Goal: Find specific page/section: Find specific page/section

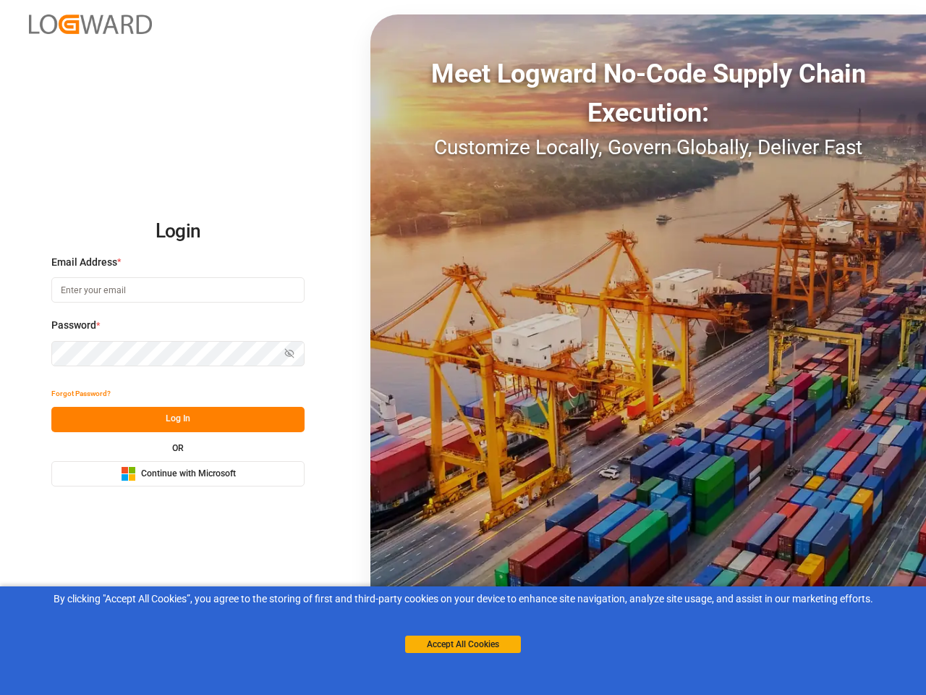
click at [463, 347] on div "Meet Logward No-Code Supply Chain Execution: Customize Locally, Govern Globally…" at bounding box center [648, 347] width 556 height 666
click at [90, 24] on img at bounding box center [90, 24] width 123 height 20
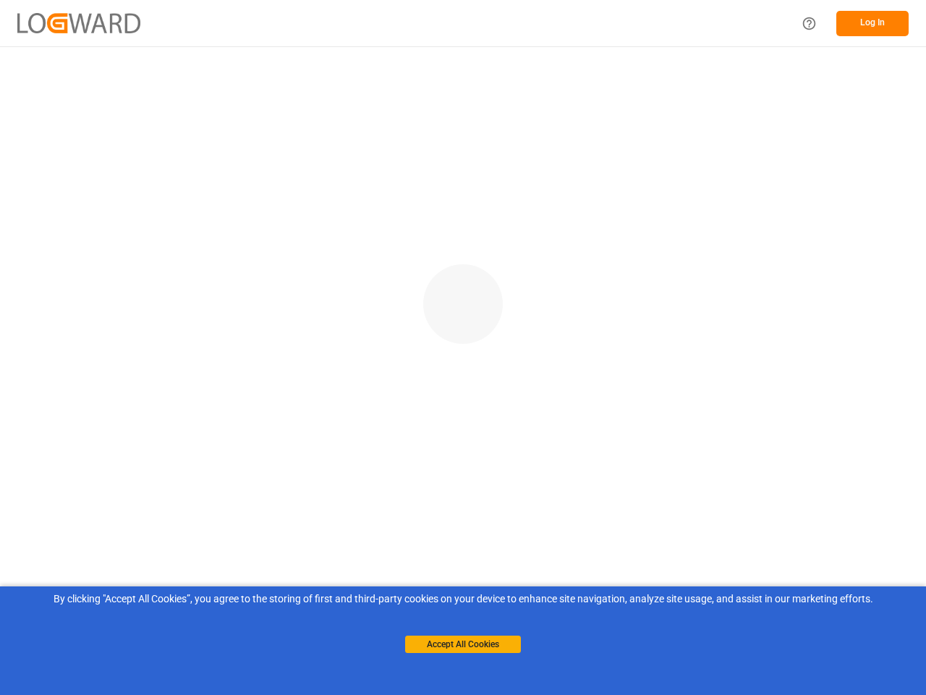
click at [81, 394] on main at bounding box center [463, 366] width 926 height 640
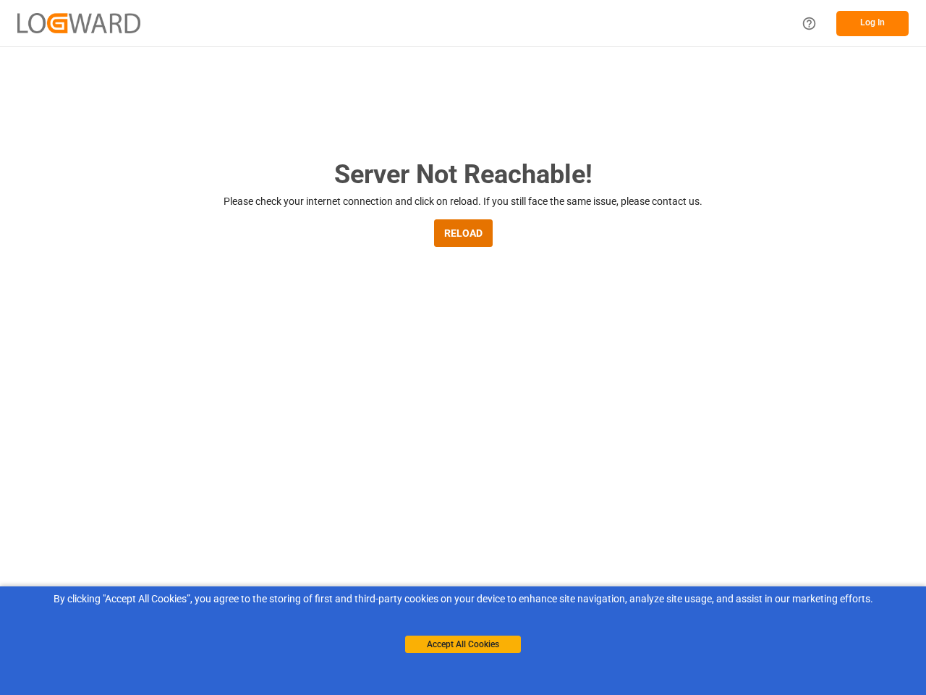
click at [178, 419] on main "Server Not Reachable! Please check your internet connection and click on reload…" at bounding box center [463, 475] width 926 height 640
click at [178, 473] on main "Server Not Reachable! Please check your internet connection and click on reload…" at bounding box center [463, 475] width 926 height 640
click at [463, 644] on button "Accept All Cookies" at bounding box center [463, 643] width 116 height 17
